Goal: Entertainment & Leisure: Consume media (video, audio)

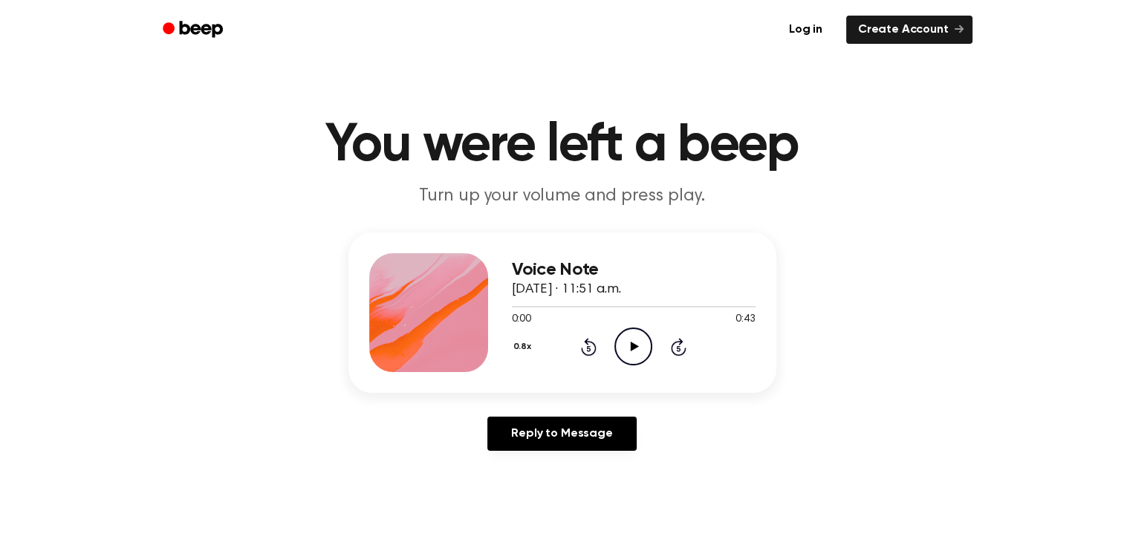
click at [631, 348] on icon at bounding box center [635, 347] width 8 height 10
click at [562, 308] on div at bounding box center [634, 306] width 244 height 12
click at [637, 305] on div at bounding box center [634, 306] width 244 height 12
click at [604, 306] on div at bounding box center [579, 306] width 135 height 1
click at [604, 306] on div at bounding box center [572, 306] width 120 height 1
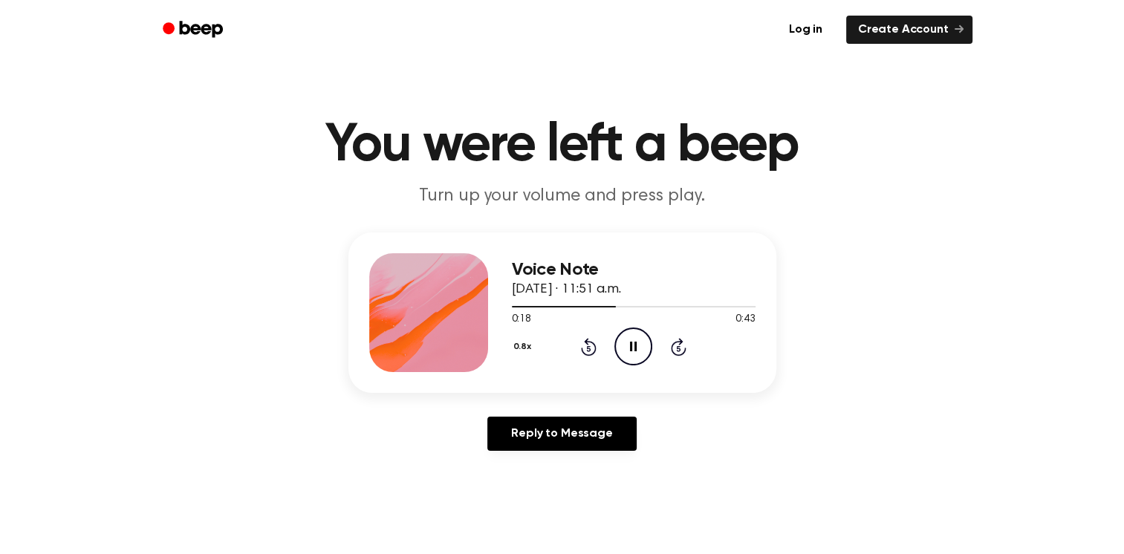
click at [633, 343] on icon "Pause Audio" at bounding box center [633, 347] width 38 height 38
click at [633, 343] on icon at bounding box center [635, 347] width 8 height 10
click at [633, 343] on icon "Pause Audio" at bounding box center [633, 347] width 38 height 38
click at [633, 343] on icon at bounding box center [635, 347] width 8 height 10
click at [633, 343] on icon "Pause Audio" at bounding box center [633, 347] width 38 height 38
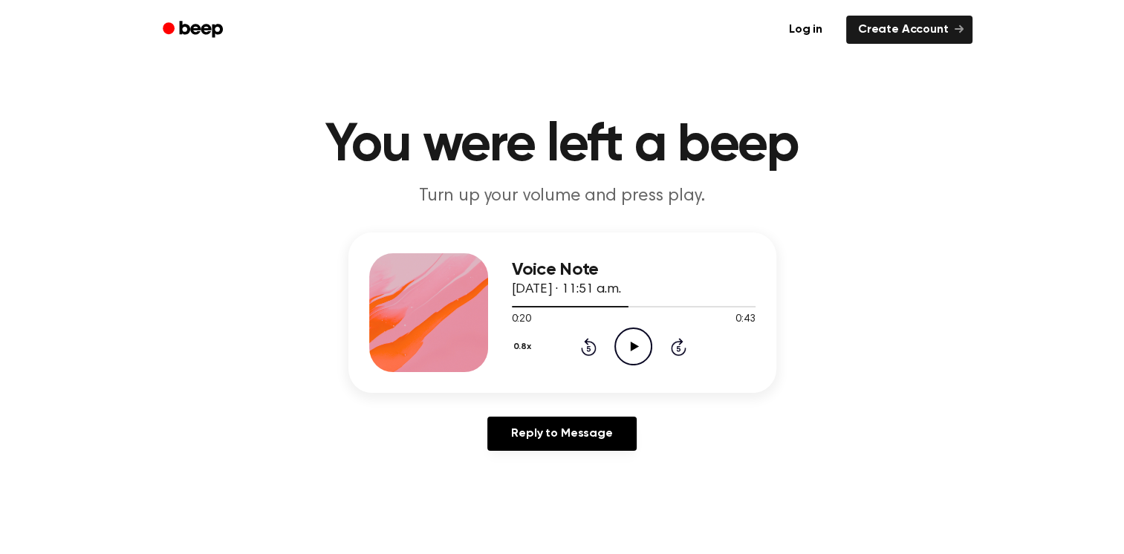
click at [633, 343] on icon at bounding box center [635, 347] width 8 height 10
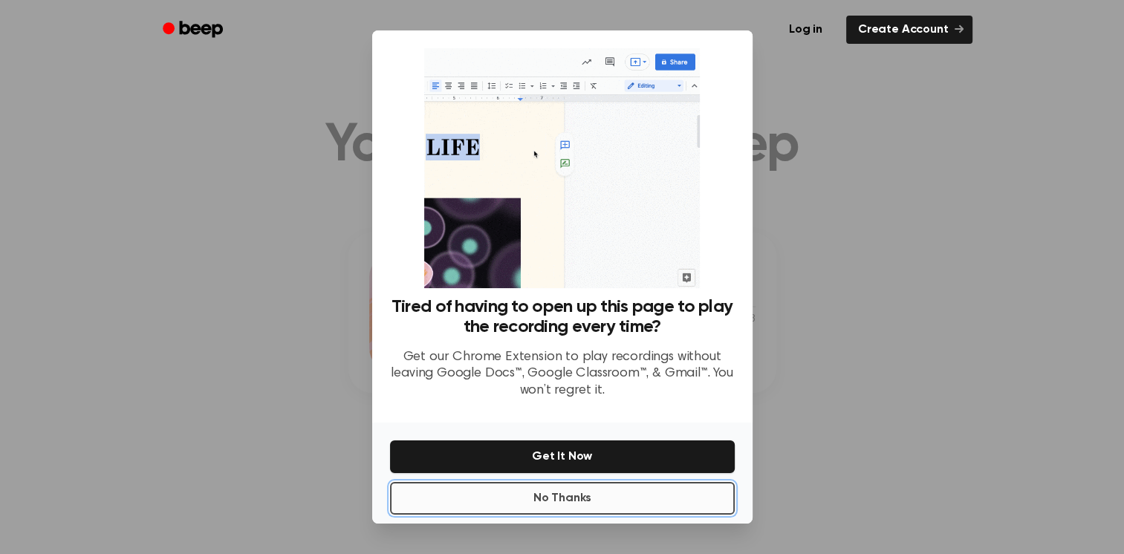
click at [556, 498] on button "No Thanks" at bounding box center [562, 498] width 345 height 33
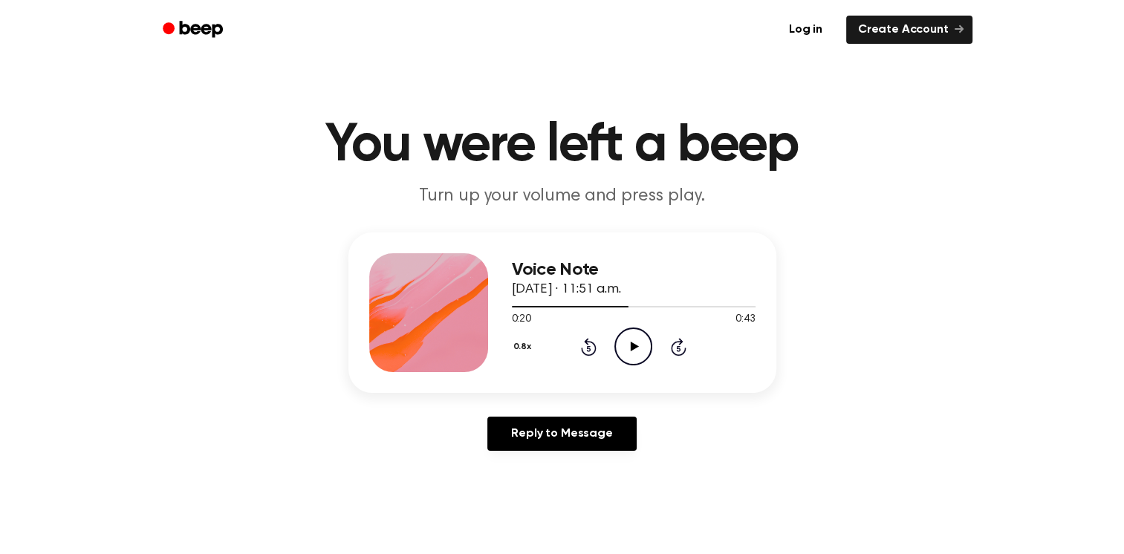
click at [641, 349] on icon "Play Audio" at bounding box center [633, 347] width 38 height 38
click at [641, 349] on icon "Pause Audio" at bounding box center [633, 347] width 38 height 38
